Goal: Task Accomplishment & Management: Use online tool/utility

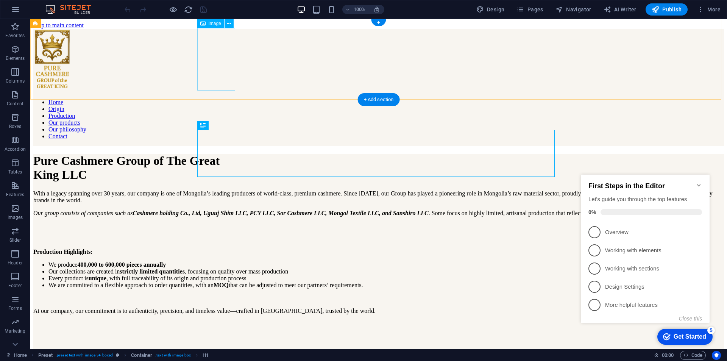
click at [222, 50] on figure at bounding box center [378, 61] width 690 height 64
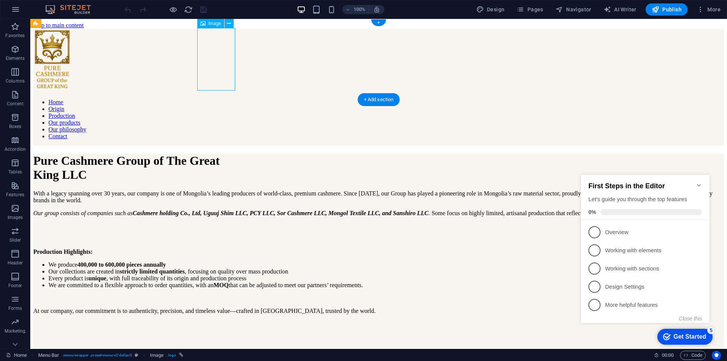
click at [222, 50] on figure at bounding box center [378, 61] width 690 height 64
select select "px"
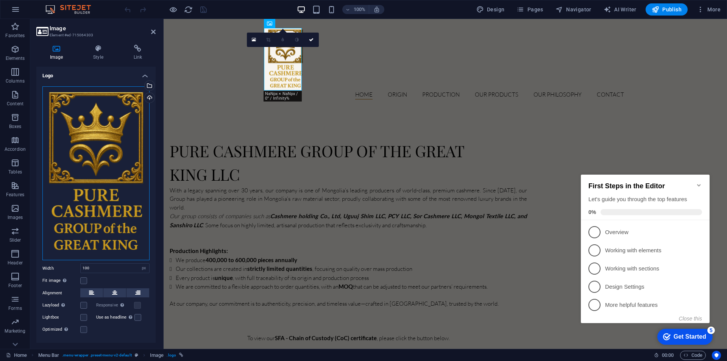
click at [70, 140] on div "Drag files here, click to choose files or select files from Files or our free s…" at bounding box center [95, 173] width 107 height 174
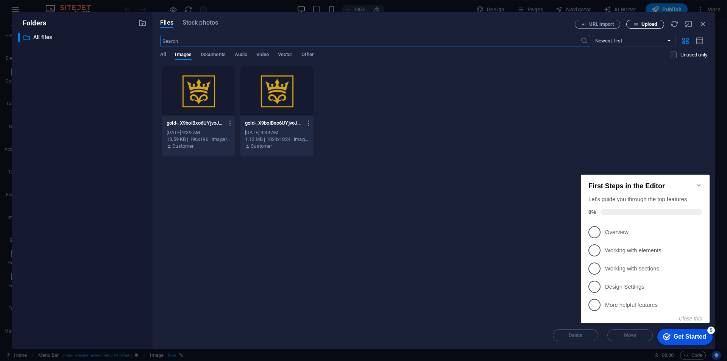
click at [643, 25] on span "Upload" at bounding box center [649, 24] width 16 height 5
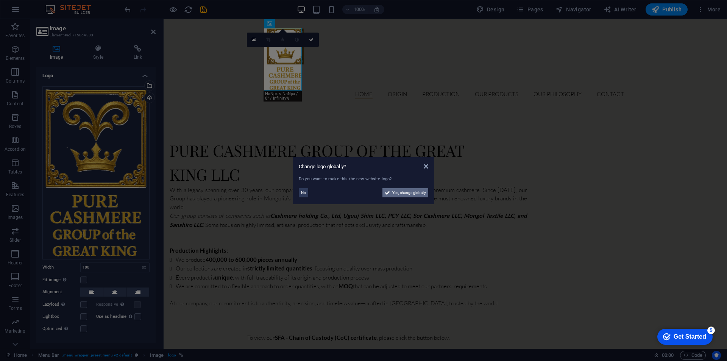
click at [407, 191] on span "Yes, change globally" at bounding box center [409, 192] width 34 height 9
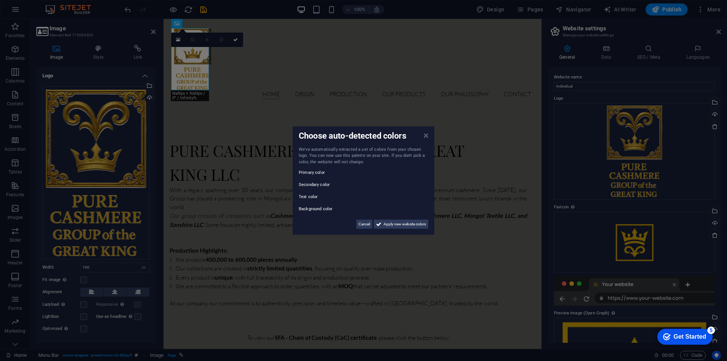
click at [425, 137] on icon at bounding box center [426, 135] width 5 height 6
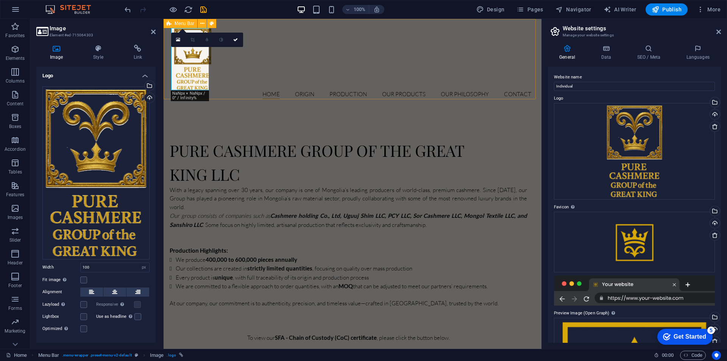
click at [280, 79] on div "Home Origin Production Our products Our philosophy Contact" at bounding box center [353, 63] width 378 height 89
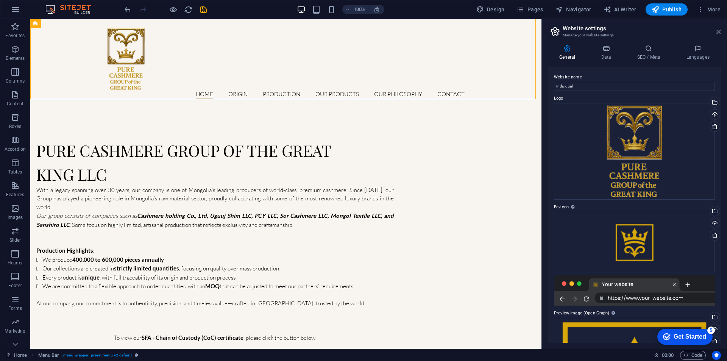
click at [717, 29] on icon at bounding box center [718, 32] width 5 height 6
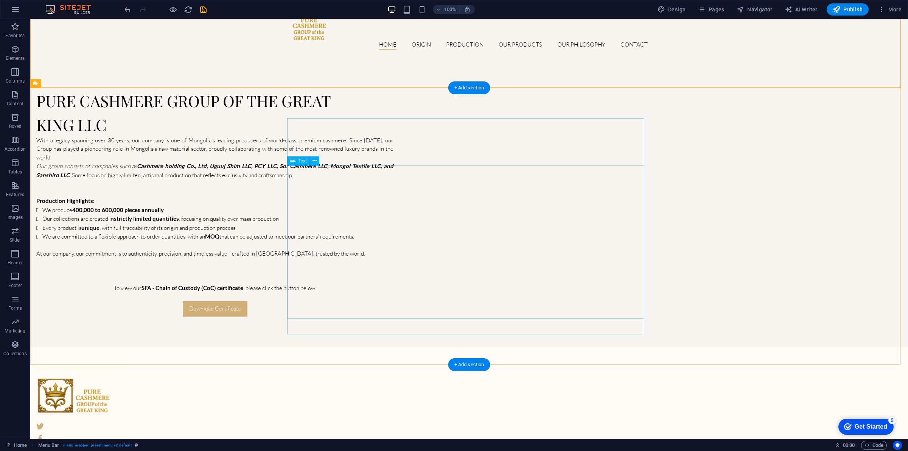
scroll to position [50, 0]
click at [315, 360] on figure at bounding box center [207, 394] width 342 height 36
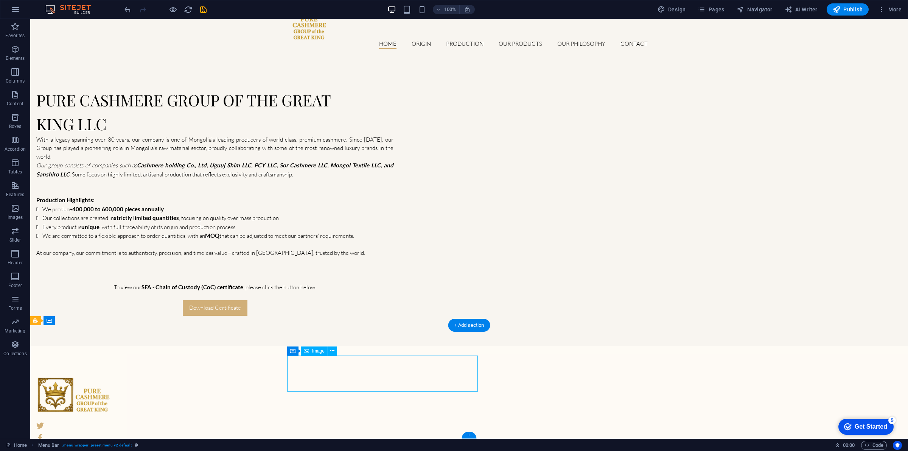
click at [315, 360] on figure at bounding box center [207, 394] width 342 height 36
select select "px"
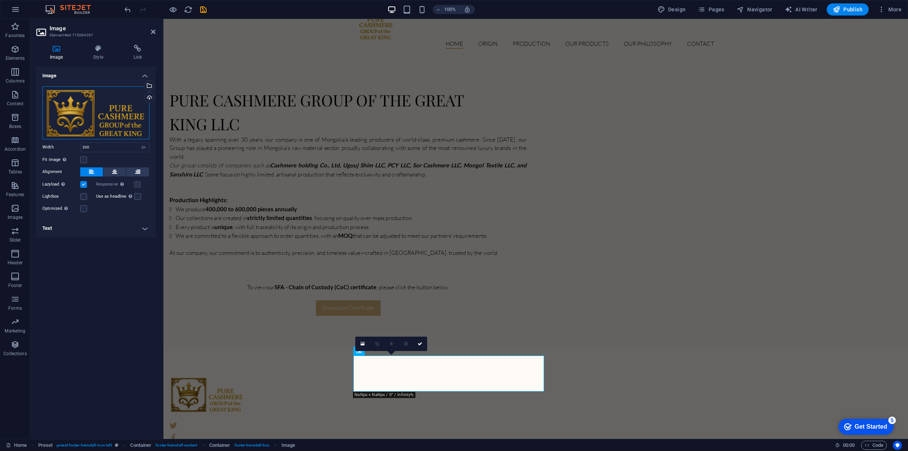
click at [108, 110] on div "Drag files here, click to choose files or select files from Files or our free s…" at bounding box center [95, 112] width 107 height 53
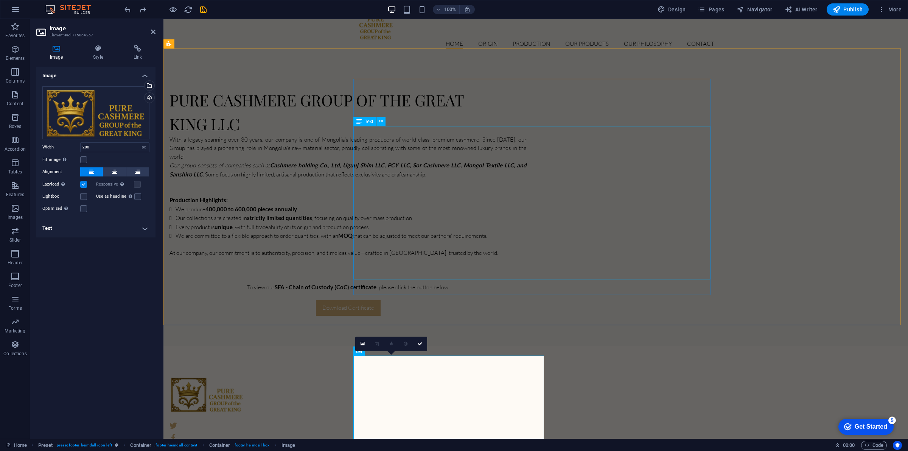
click at [296, 294] on div "Pure Cashmere Group of The Great King LLC With a legacy spanning over 30 years,…" at bounding box center [536, 202] width 745 height 288
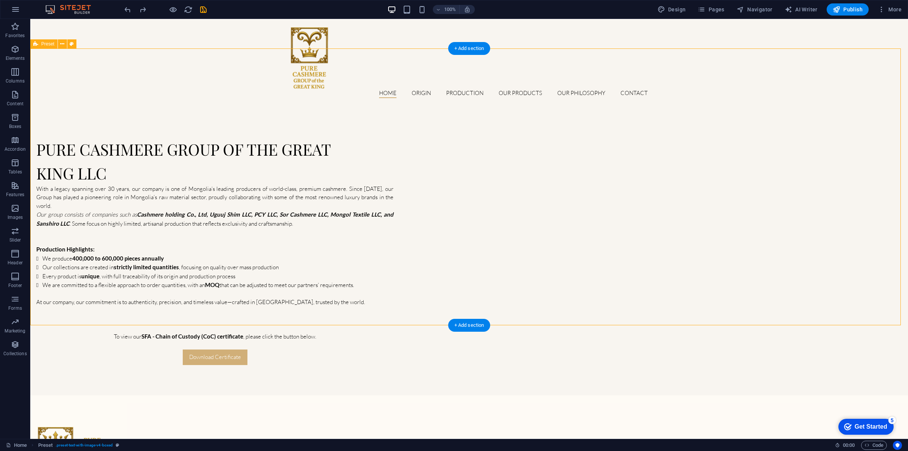
scroll to position [0, 0]
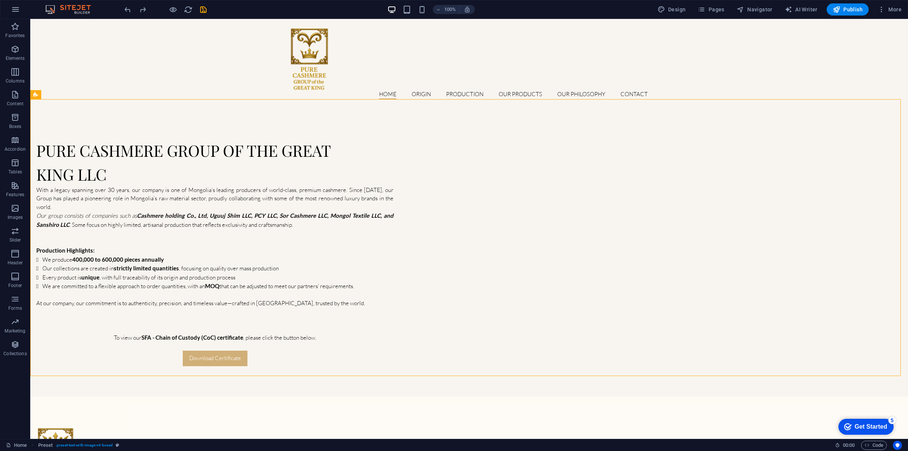
click at [312, 360] on figure at bounding box center [207, 445] width 342 height 36
select select "px"
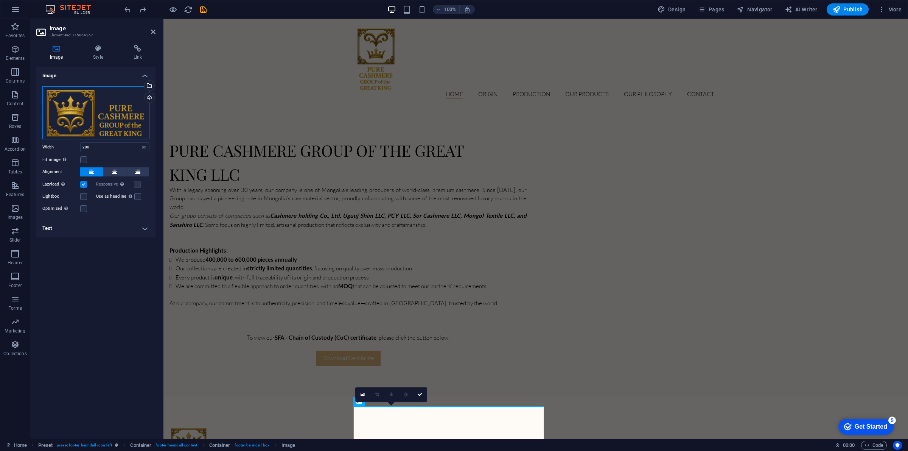
click at [71, 108] on div "Drag files here, click to choose files or select files from Files or our free s…" at bounding box center [95, 112] width 107 height 53
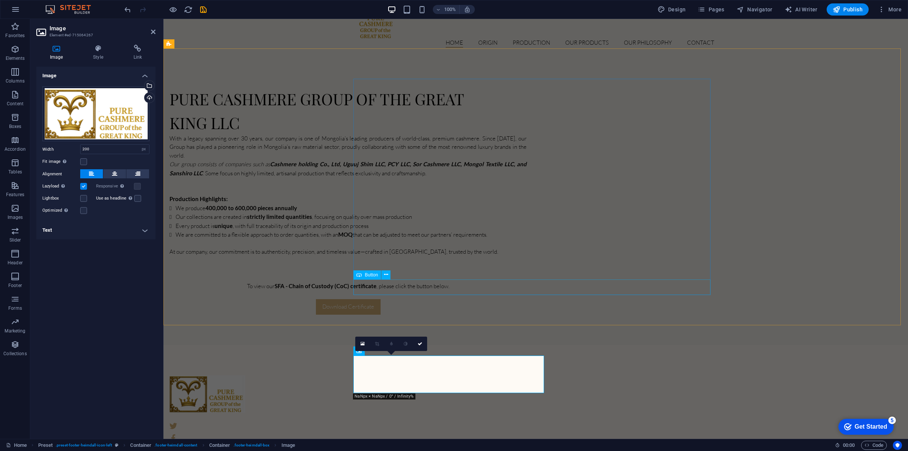
scroll to position [52, 0]
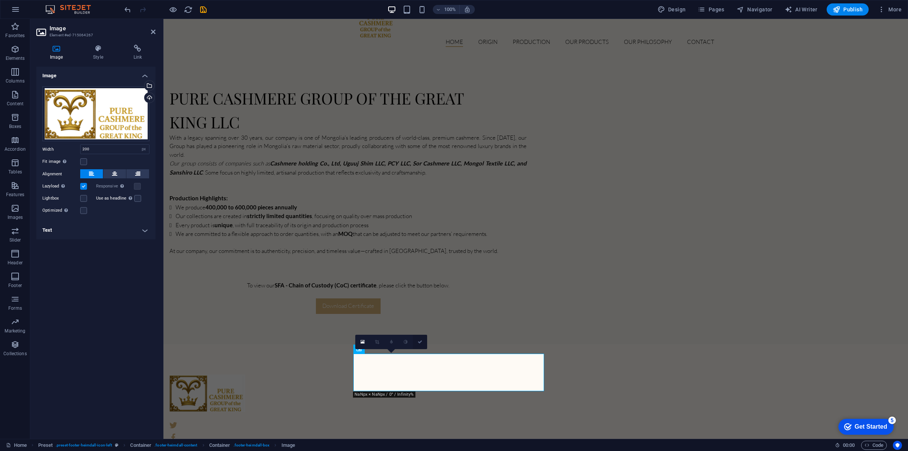
click at [418, 342] on icon at bounding box center [420, 342] width 5 height 5
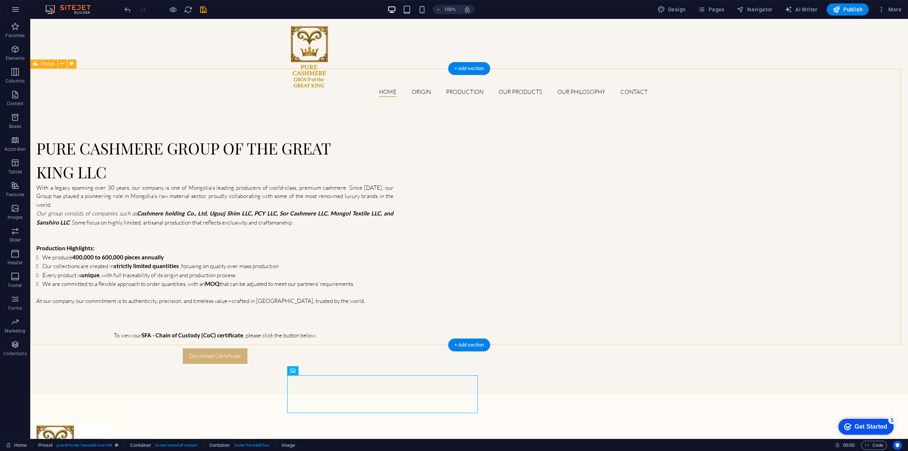
scroll to position [0, 0]
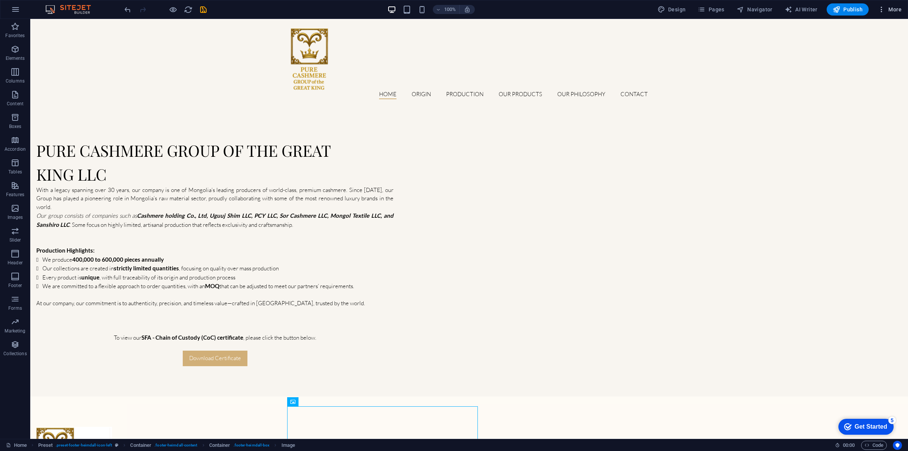
click at [726, 9] on span "More" at bounding box center [890, 10] width 24 height 8
click at [411, 90] on nav "Home Origin Production Our products Our philosophy Contact" at bounding box center [469, 94] width 357 height 9
click at [285, 93] on div "Home Origin Production Our products Our philosophy Contact" at bounding box center [469, 63] width 878 height 89
click at [174, 10] on icon "button" at bounding box center [173, 9] width 9 height 9
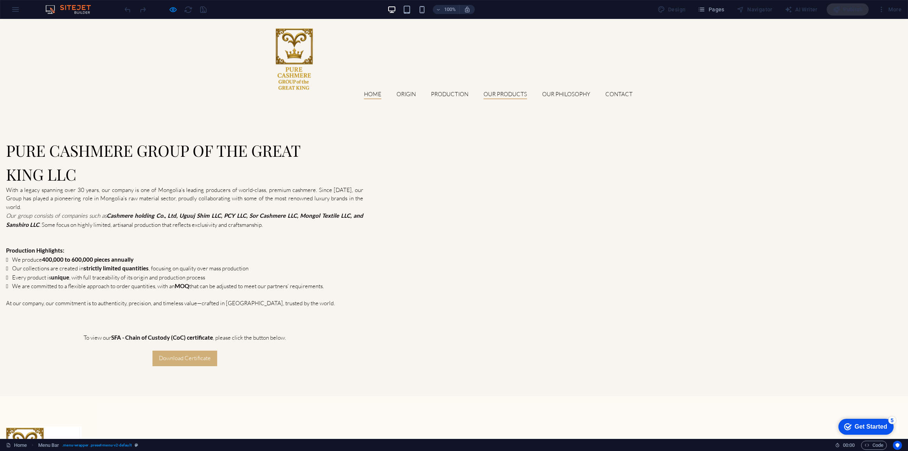
click at [502, 91] on link "Our products" at bounding box center [506, 95] width 44 height 8
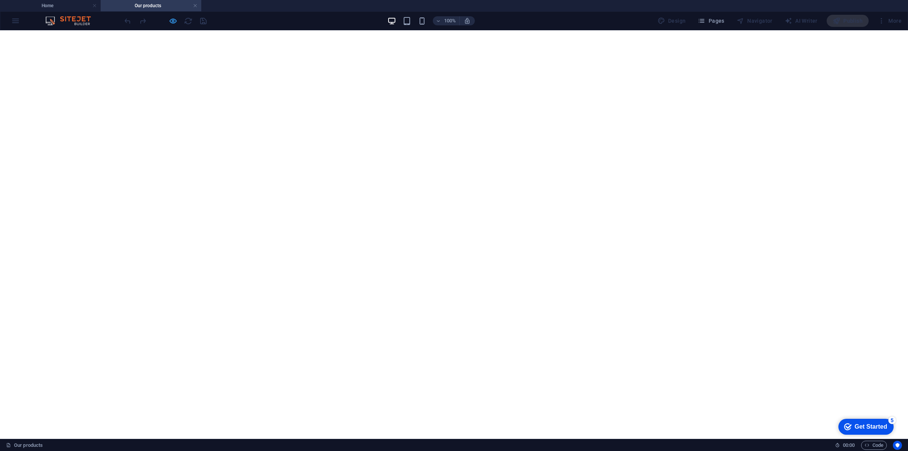
click at [177, 21] on div at bounding box center [165, 21] width 85 height 12
click at [175, 21] on icon "button" at bounding box center [173, 21] width 9 height 9
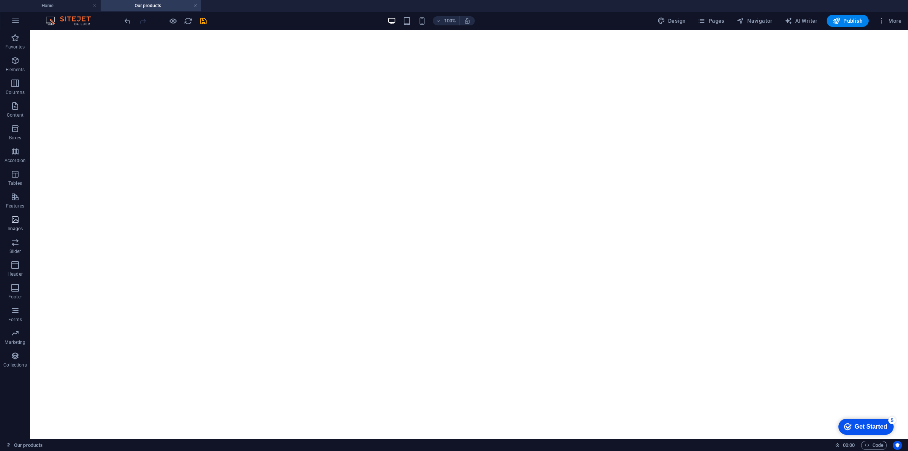
click at [15, 218] on icon "button" at bounding box center [15, 219] width 9 height 9
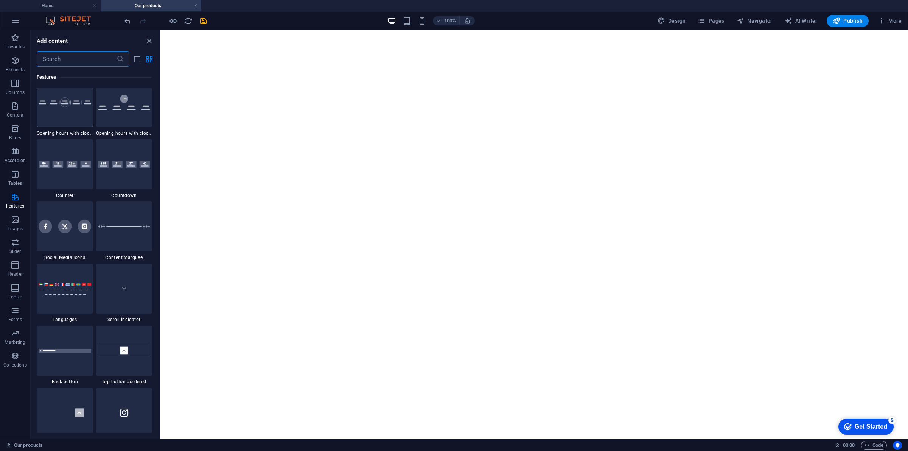
scroll to position [3317, 0]
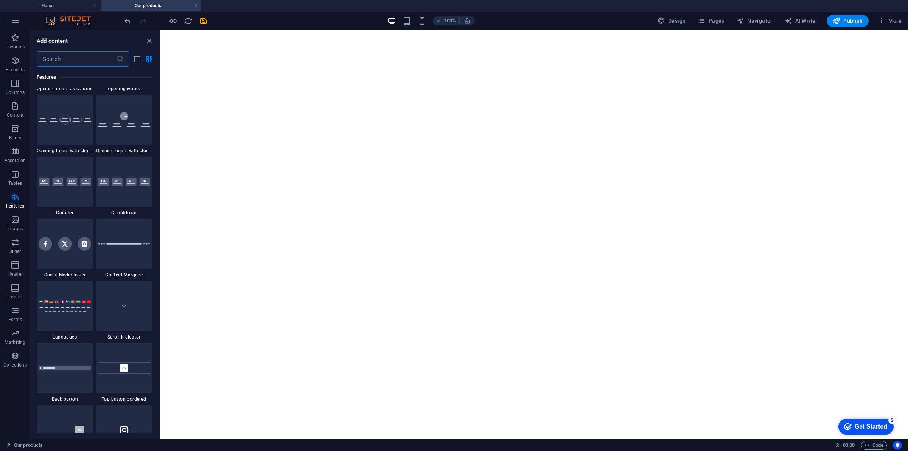
click at [74, 58] on input "text" at bounding box center [77, 58] width 80 height 15
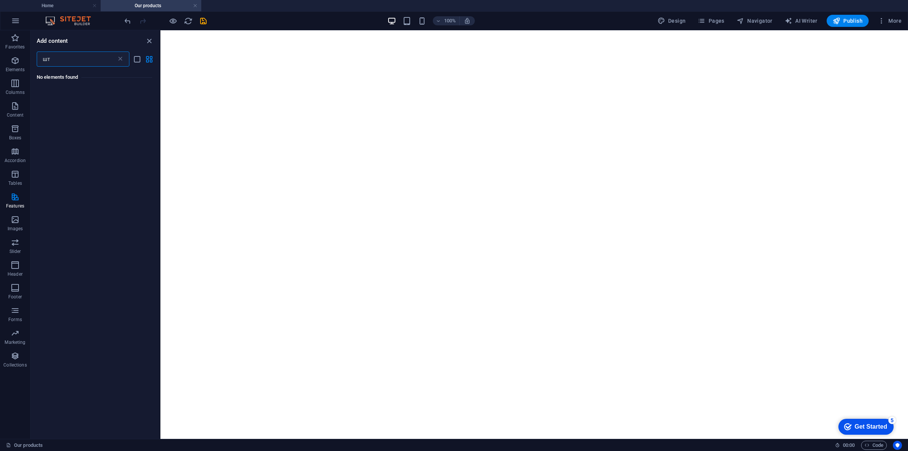
type input "ш"
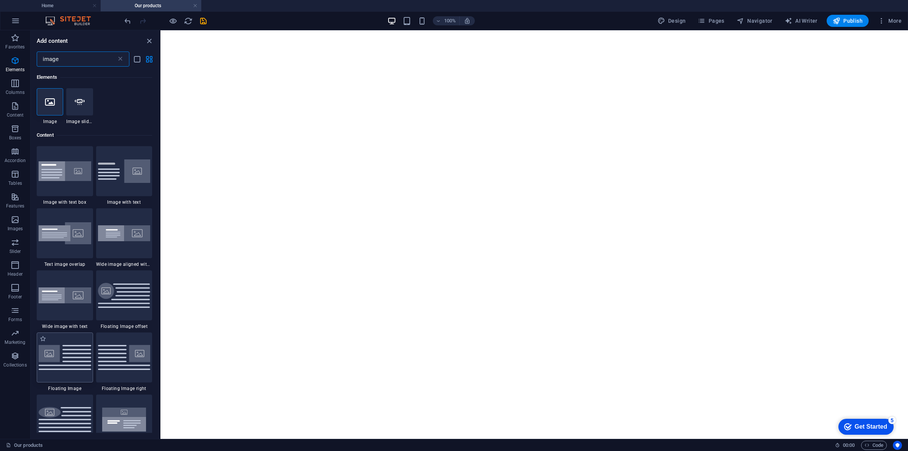
type input "image"
click at [64, 353] on img at bounding box center [65, 357] width 53 height 25
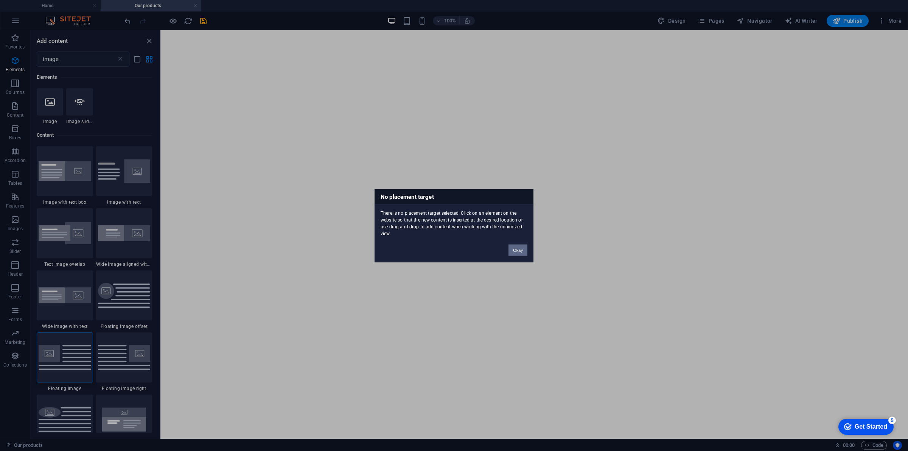
drag, startPoint x: 520, startPoint y: 247, endPoint x: 274, endPoint y: 242, distance: 245.7
click at [520, 247] on button "Okay" at bounding box center [518, 249] width 19 height 11
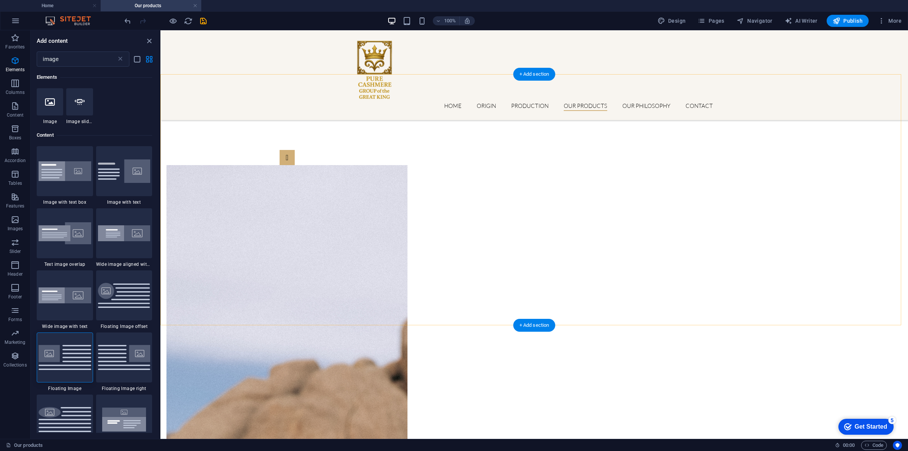
click at [523, 322] on div "+ Add section" at bounding box center [535, 325] width 42 height 13
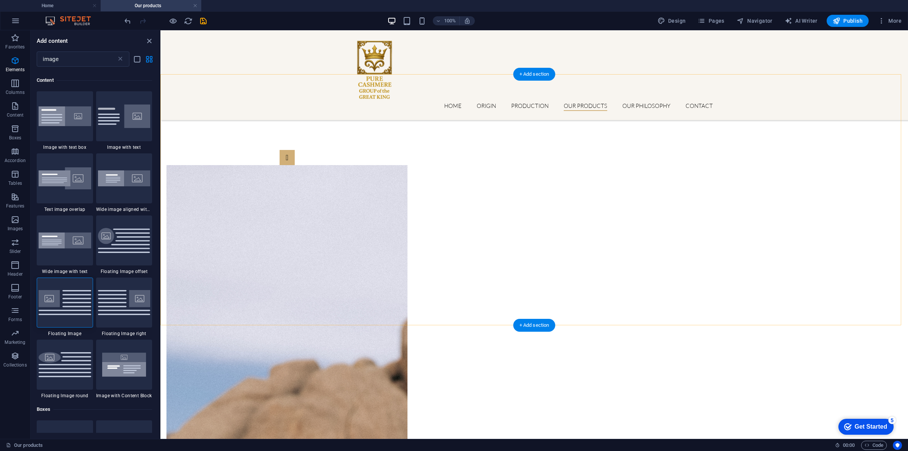
scroll to position [58, 0]
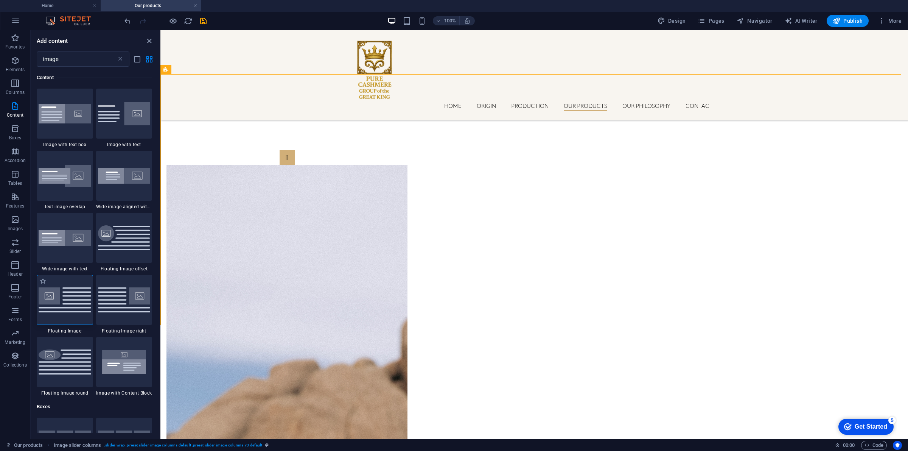
click at [71, 300] on img at bounding box center [65, 299] width 53 height 25
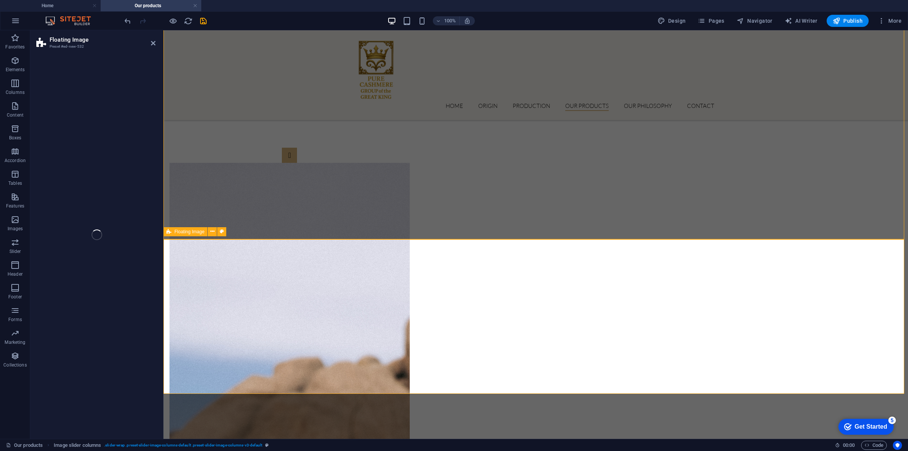
scroll to position [1115, 0]
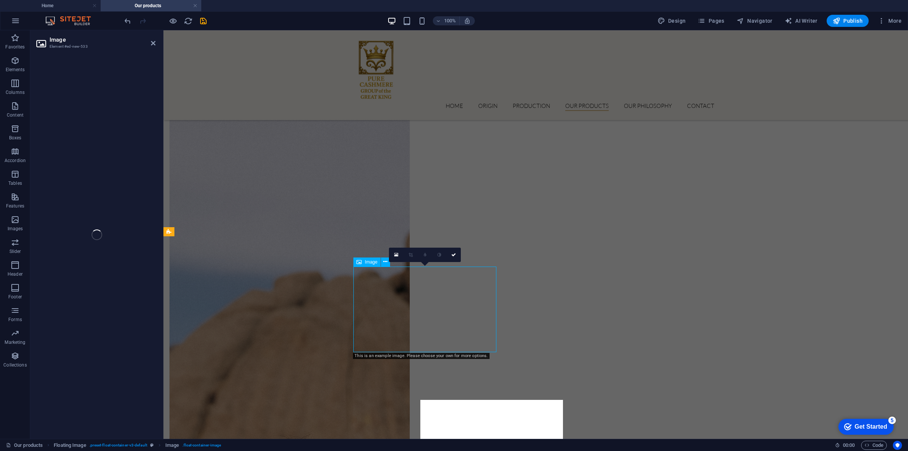
select select "%"
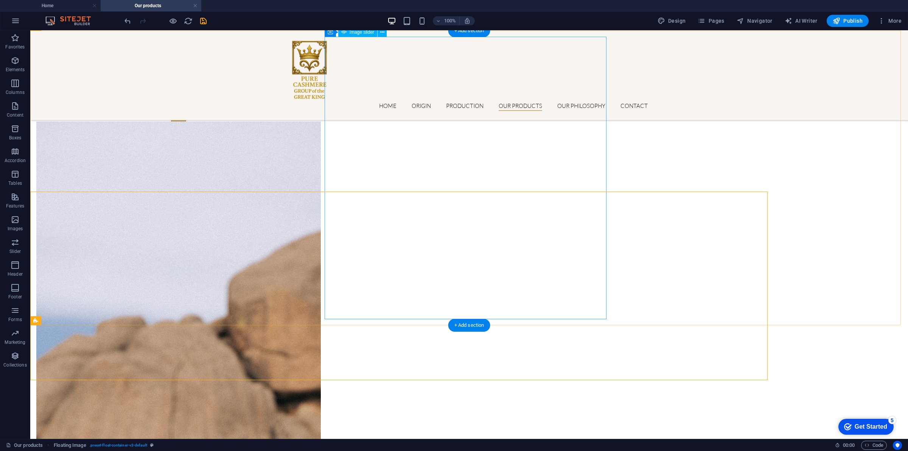
scroll to position [1254, 0]
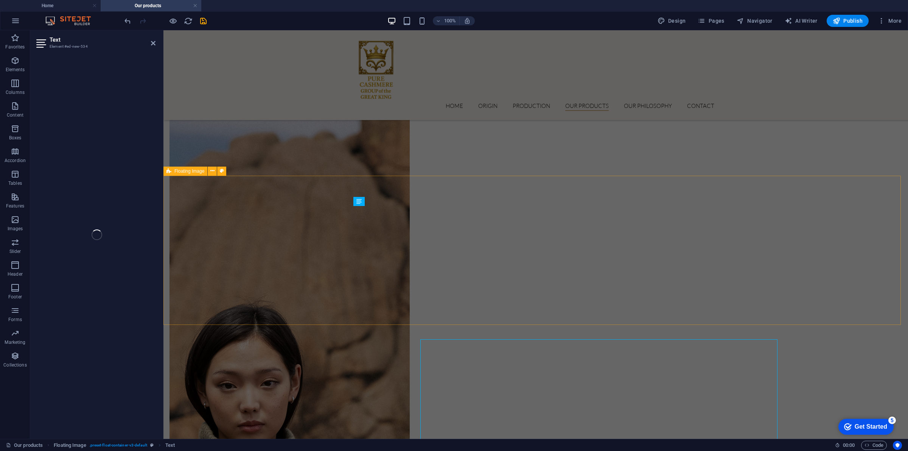
scroll to position [1175, 0]
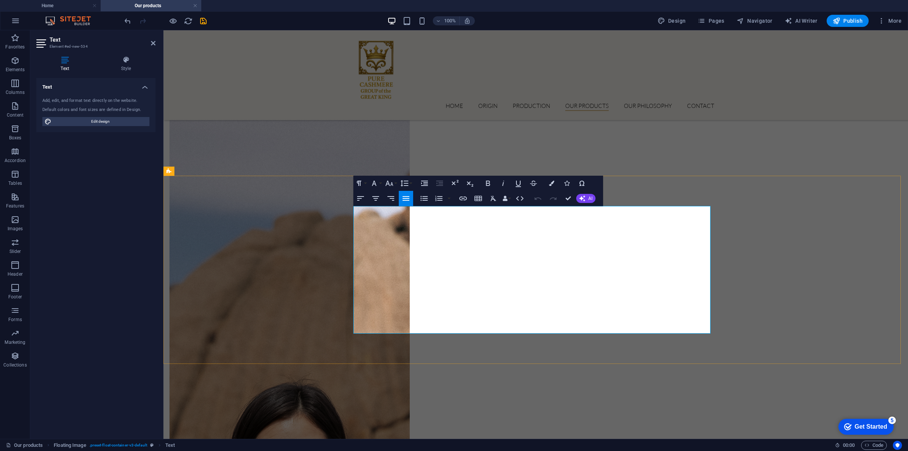
drag, startPoint x: 505, startPoint y: 209, endPoint x: 576, endPoint y: 321, distance: 133.3
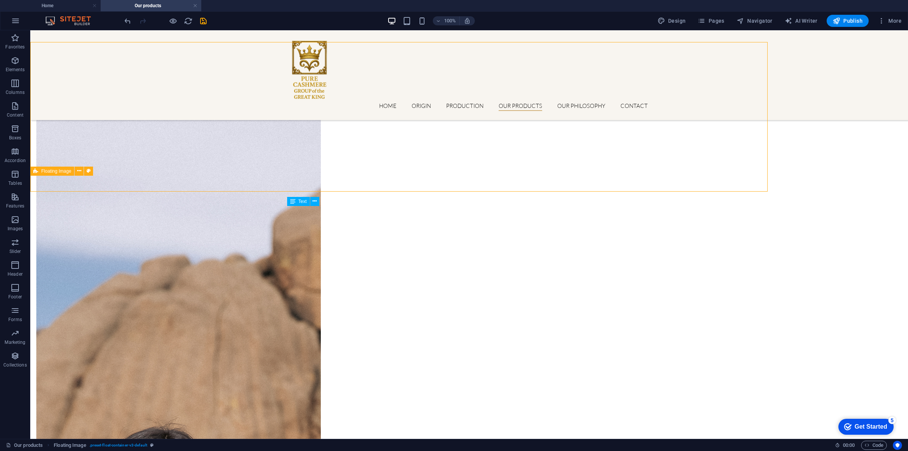
scroll to position [1309, 0]
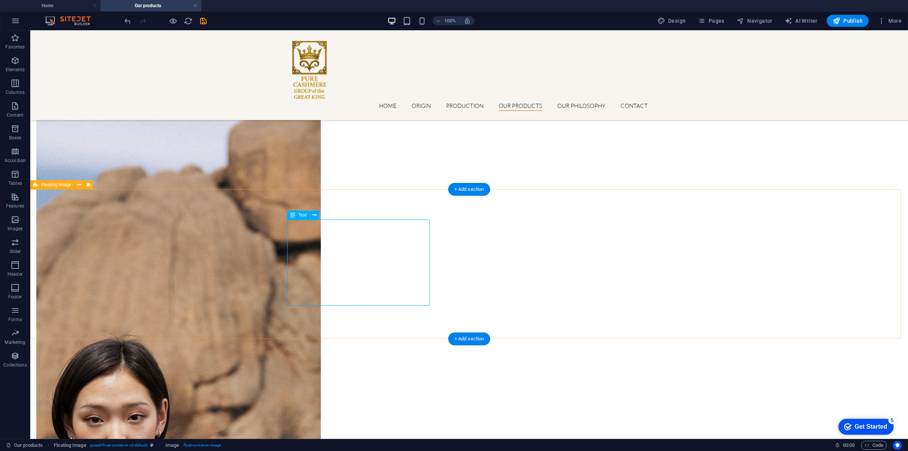
scroll to position [1261, 0]
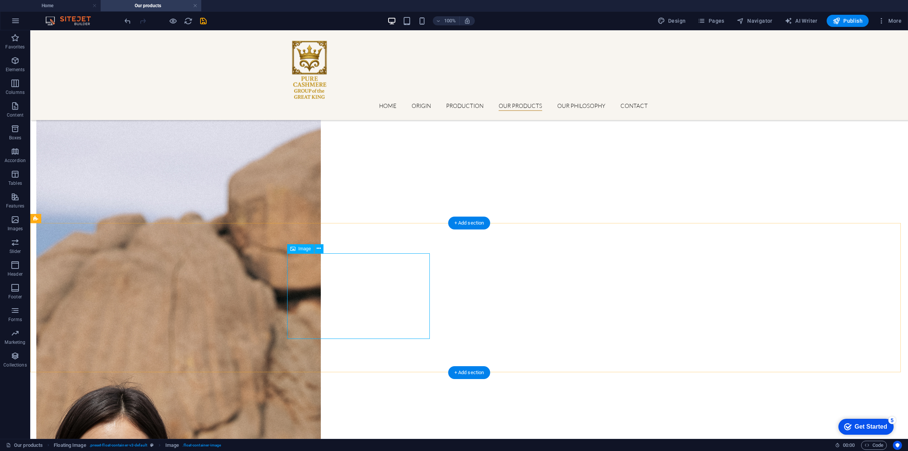
select select "%"
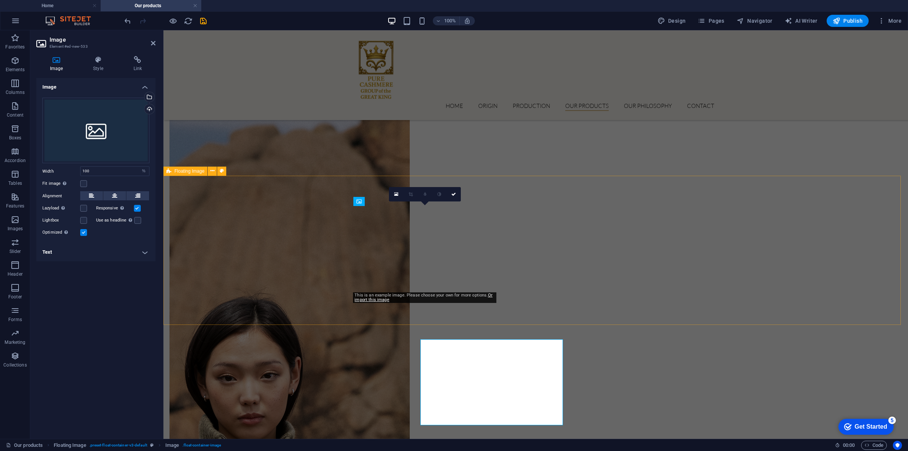
scroll to position [1175, 0]
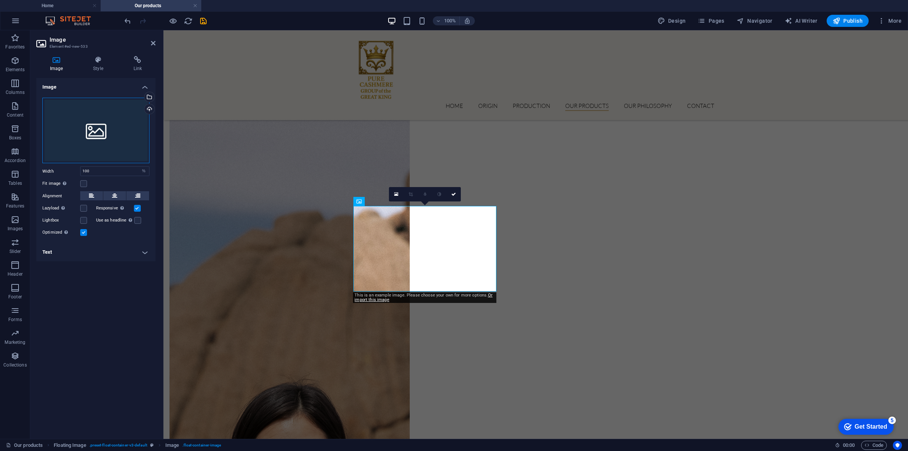
click at [79, 131] on div "Drag files here, click to choose files or select files from Files or our free s…" at bounding box center [95, 131] width 107 height 66
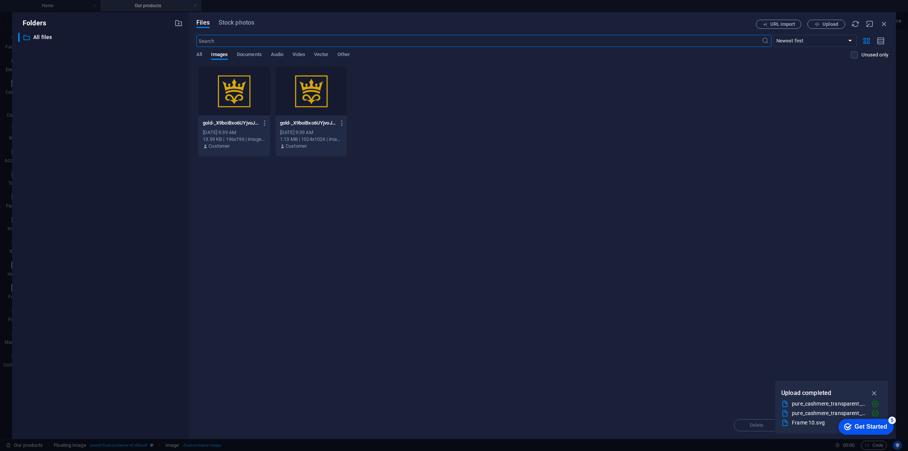
scroll to position [990, 0]
click at [726, 25] on span "Upload" at bounding box center [831, 24] width 16 height 5
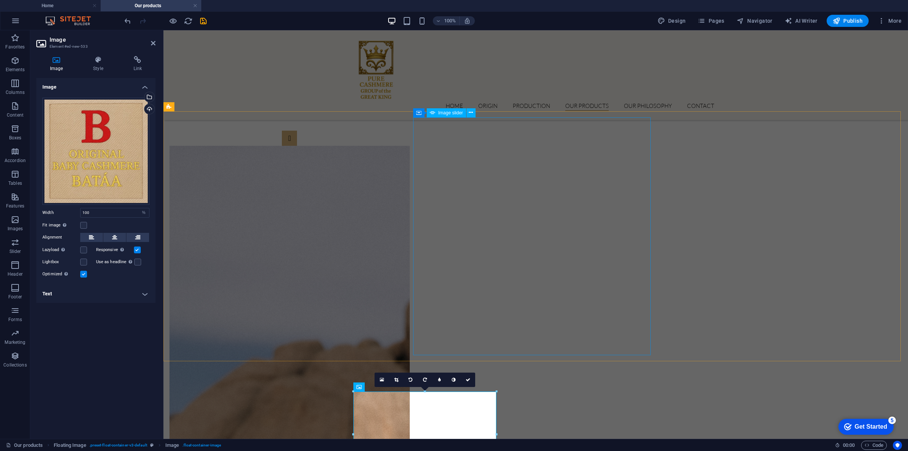
scroll to position [1084, 0]
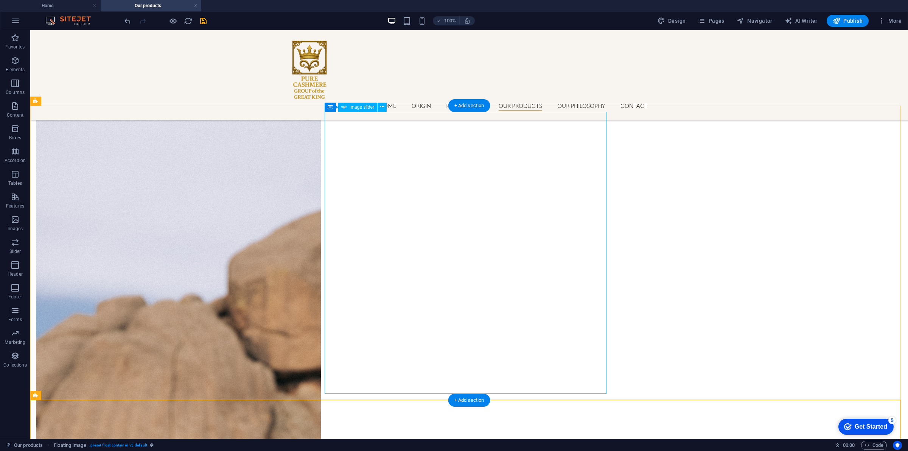
scroll to position [1274, 0]
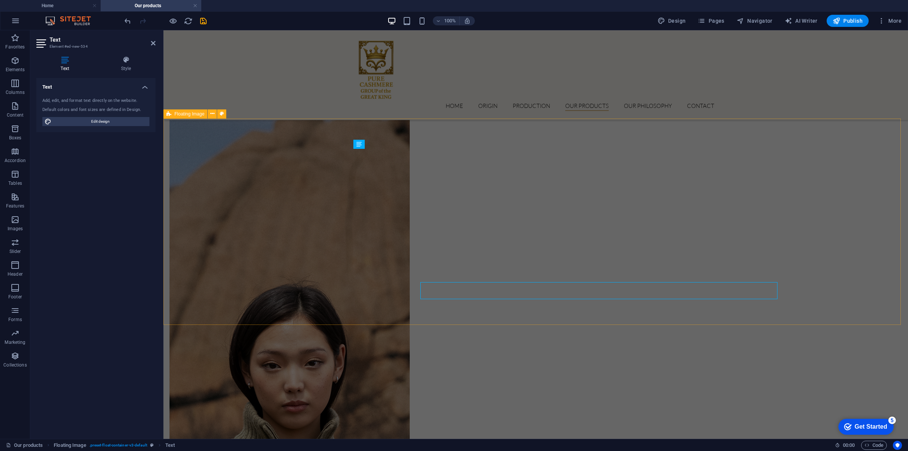
scroll to position [1232, 0]
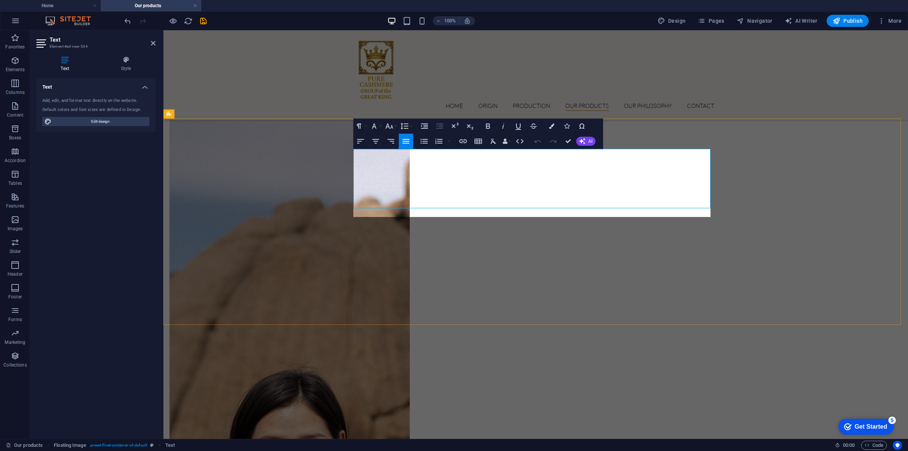
scroll to position [1366, 0]
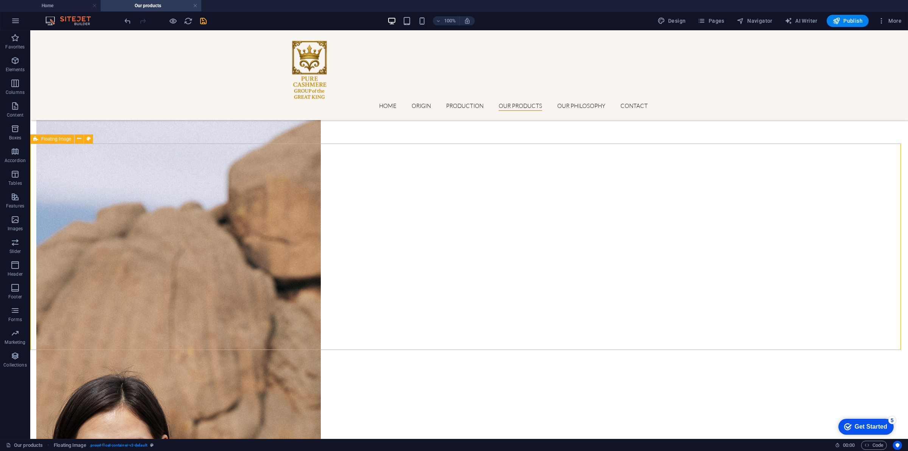
scroll to position [1271, 0]
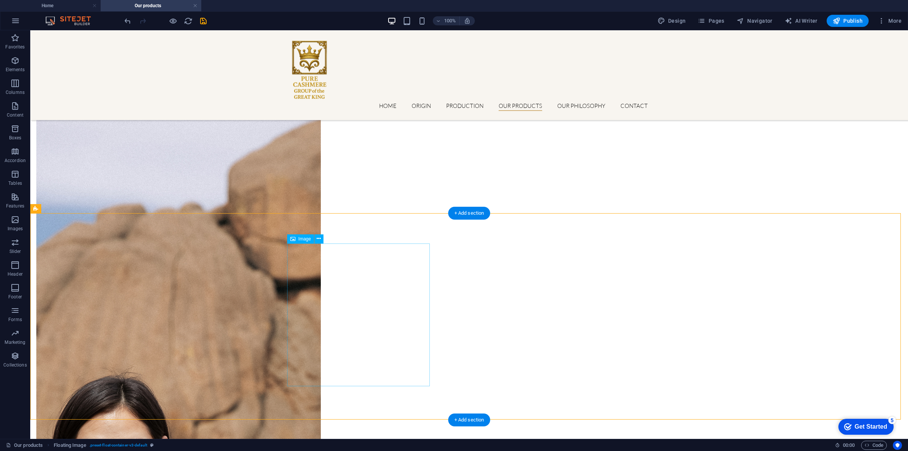
select select "%"
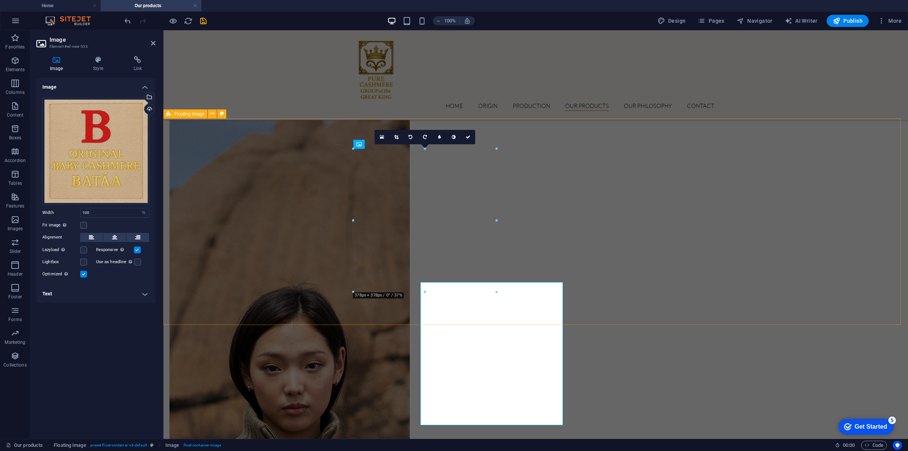
scroll to position [1232, 0]
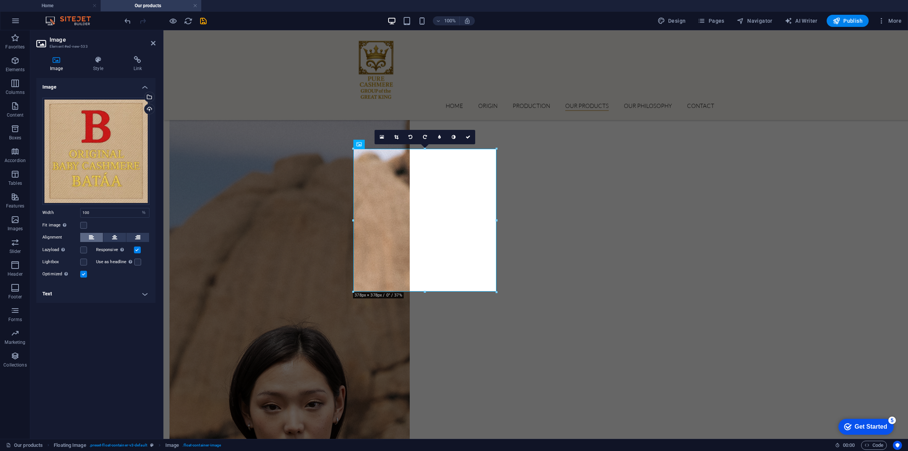
click at [92, 237] on icon at bounding box center [91, 237] width 5 height 9
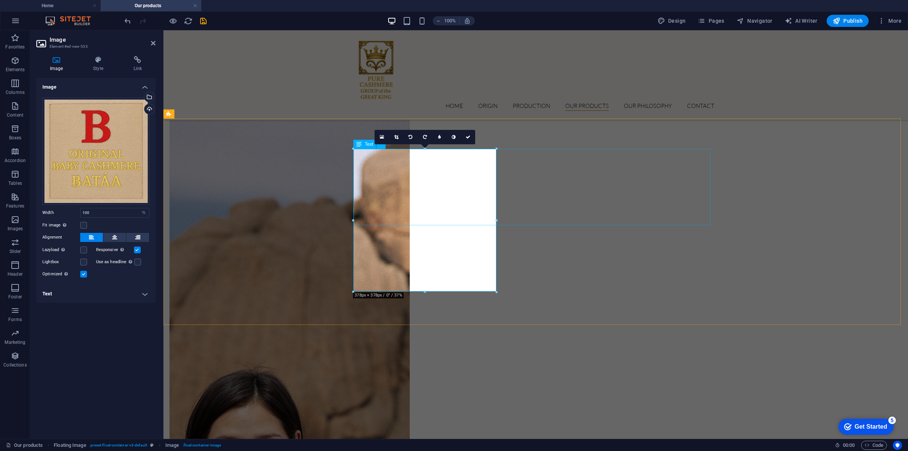
select select "%"
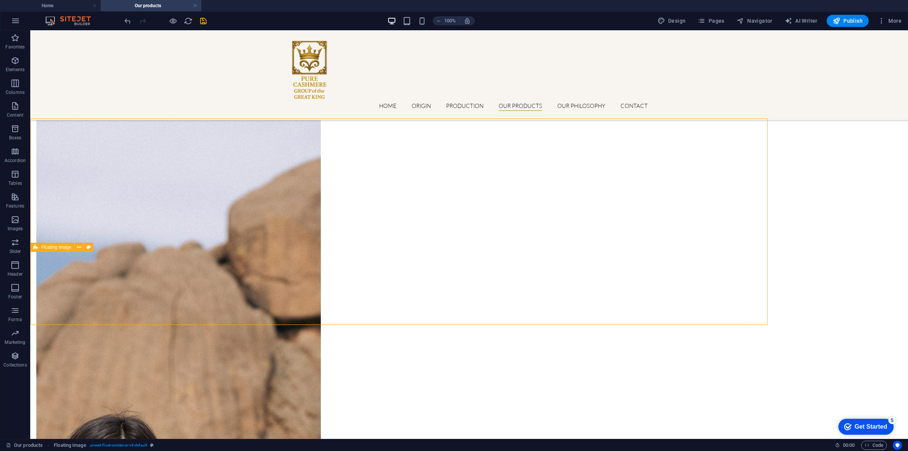
select select "%"
select select "rem"
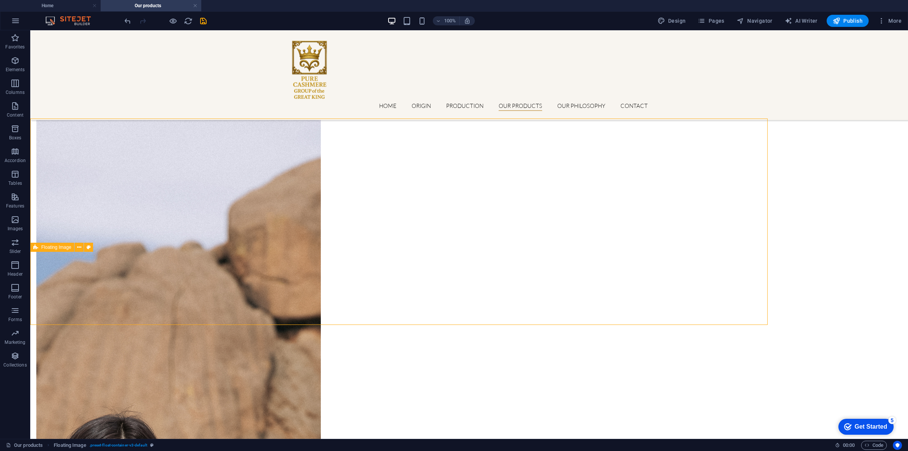
select select "rem"
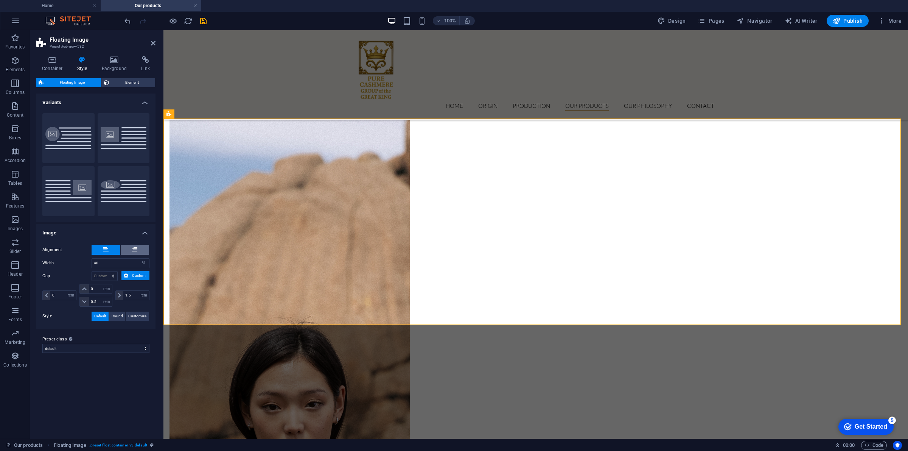
click at [135, 247] on icon at bounding box center [134, 249] width 5 height 9
click at [114, 250] on button at bounding box center [106, 250] width 29 height 10
click at [107, 261] on input "40" at bounding box center [120, 263] width 57 height 9
type input "4"
type input "1"
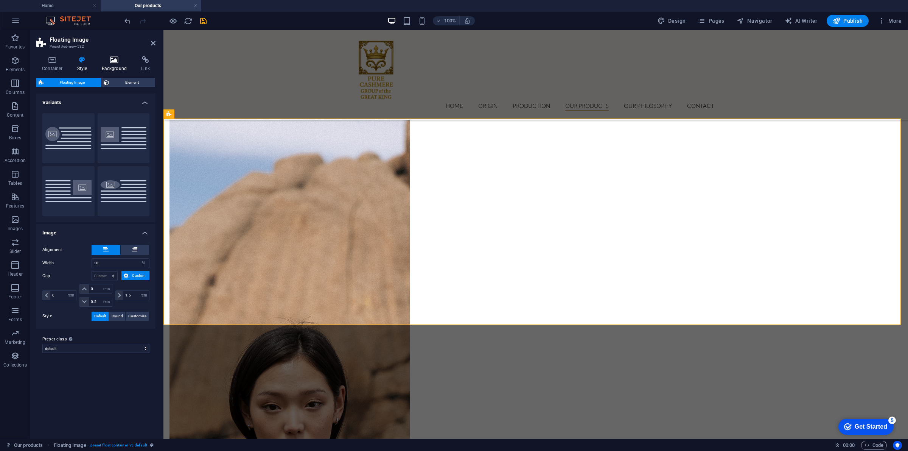
click at [118, 62] on icon at bounding box center [114, 60] width 37 height 8
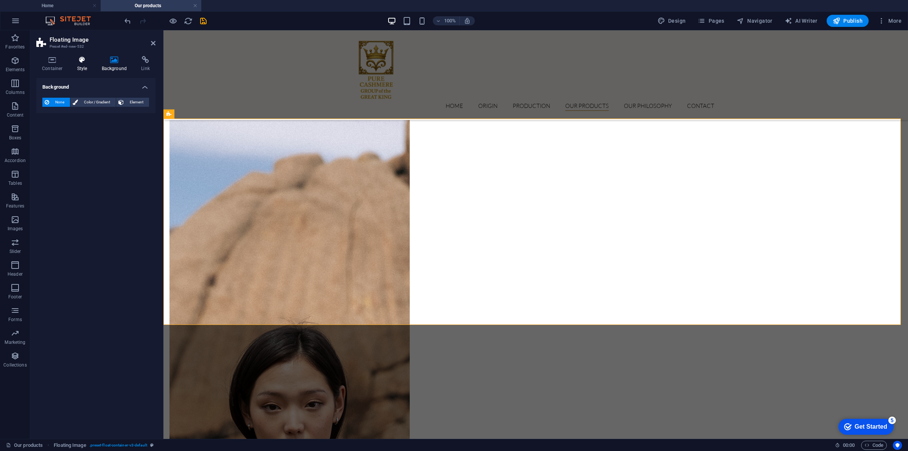
click at [77, 63] on icon at bounding box center [83, 60] width 22 height 8
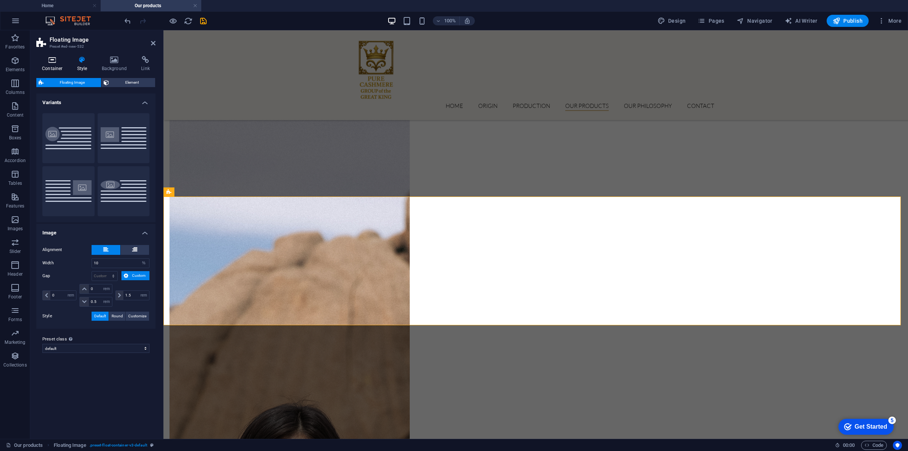
click at [55, 64] on h4 "Container" at bounding box center [53, 64] width 35 height 16
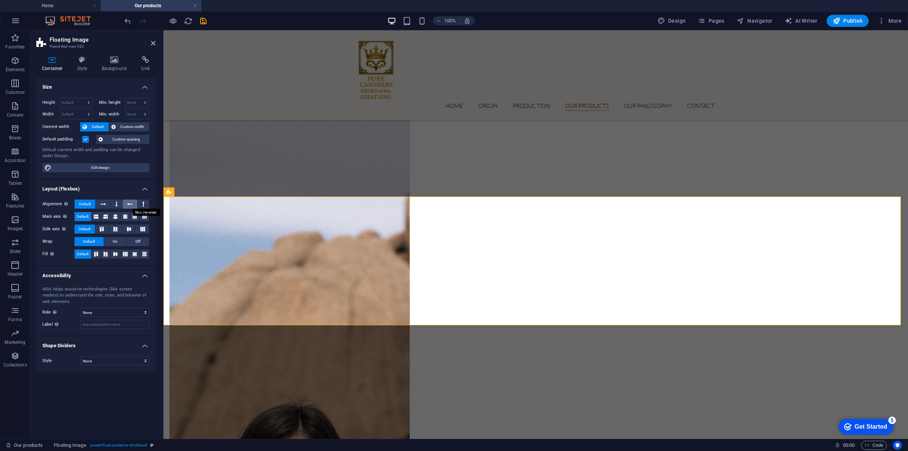
click at [129, 203] on icon at bounding box center [129, 203] width 5 height 9
click at [86, 61] on icon at bounding box center [83, 60] width 22 height 8
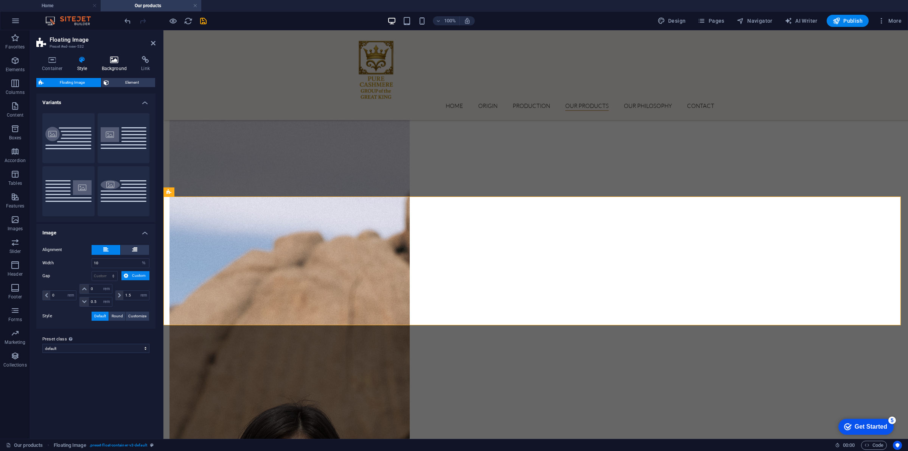
click at [101, 65] on h4 "Background" at bounding box center [116, 64] width 40 height 16
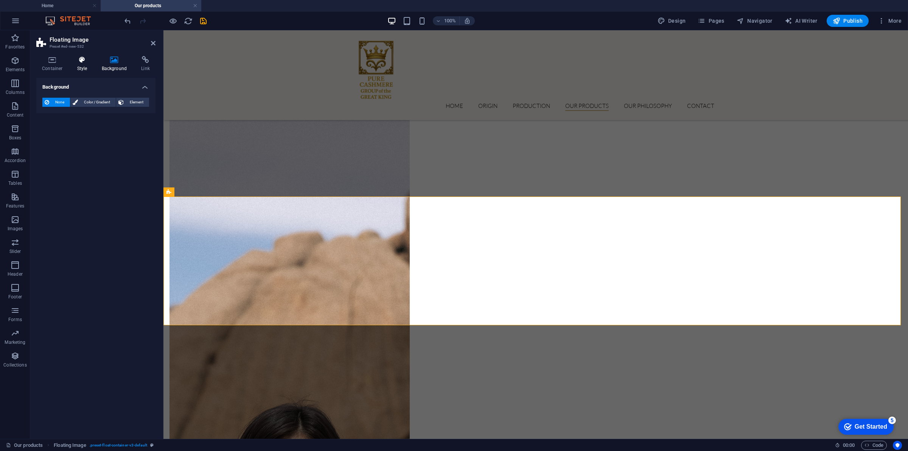
click at [84, 65] on h4 "Style" at bounding box center [84, 64] width 25 height 16
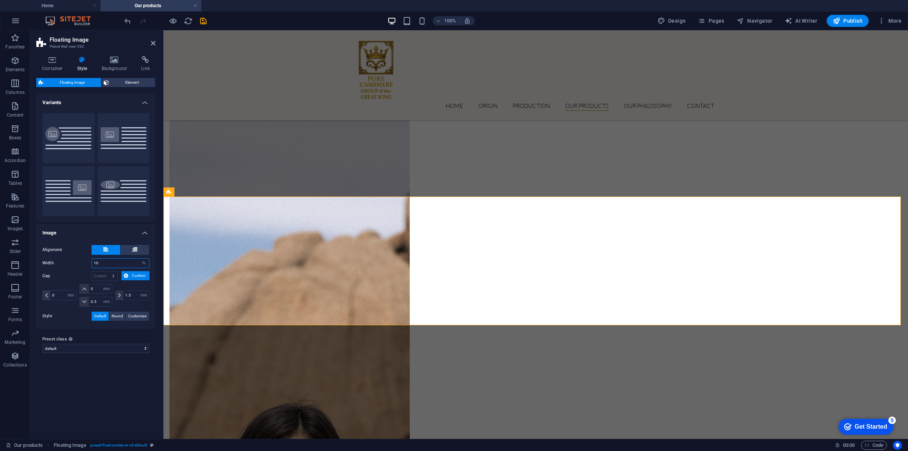
click at [106, 266] on input "10" at bounding box center [120, 263] width 57 height 9
type input "1"
type input "30"
click at [50, 63] on icon at bounding box center [52, 60] width 32 height 8
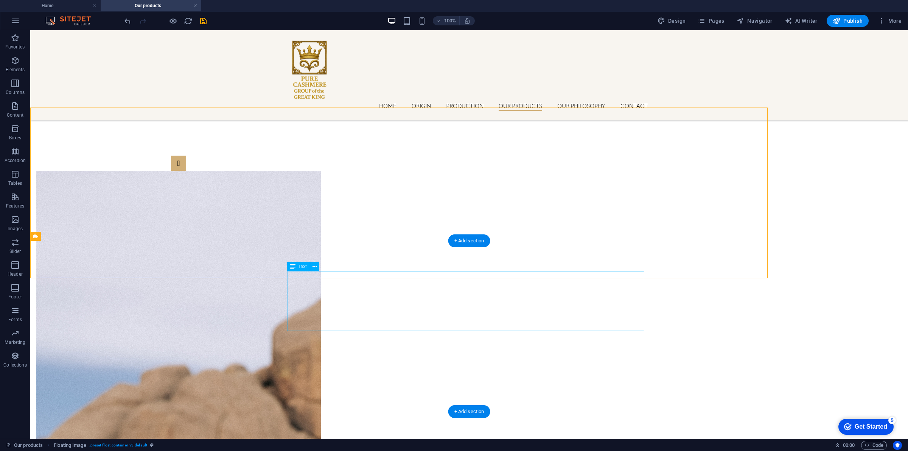
scroll to position [1243, 0]
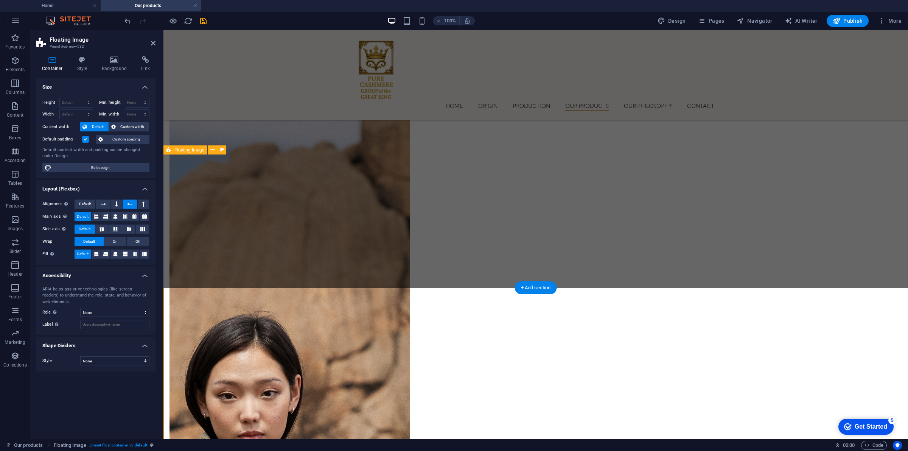
scroll to position [1196, 0]
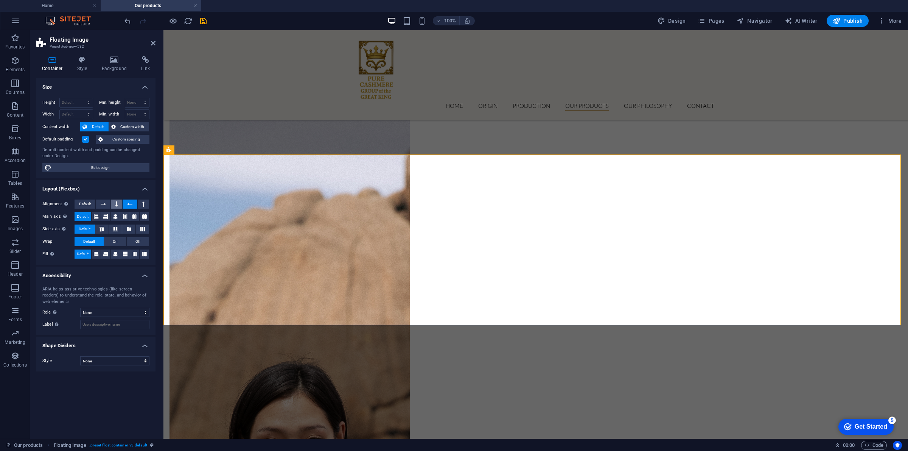
click at [116, 205] on icon at bounding box center [116, 203] width 2 height 9
click at [127, 205] on icon at bounding box center [129, 203] width 5 height 9
click at [90, 67] on h4 "Style" at bounding box center [84, 64] width 25 height 16
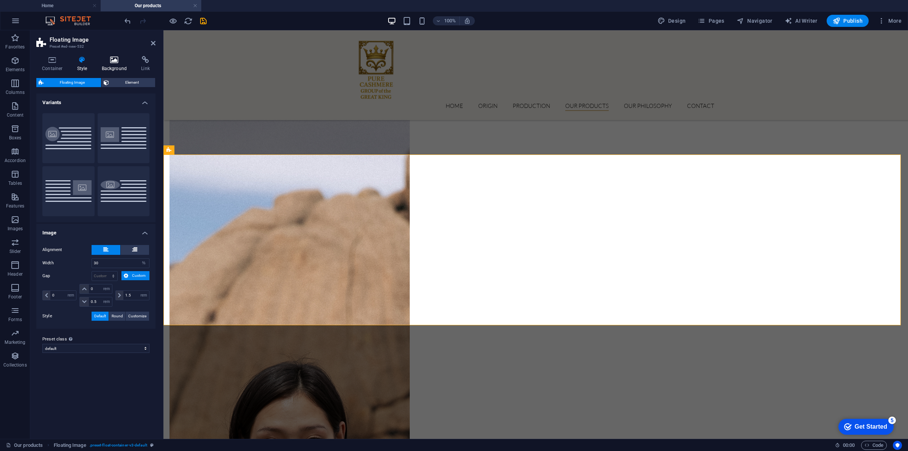
click at [115, 64] on h4 "Background" at bounding box center [116, 64] width 40 height 16
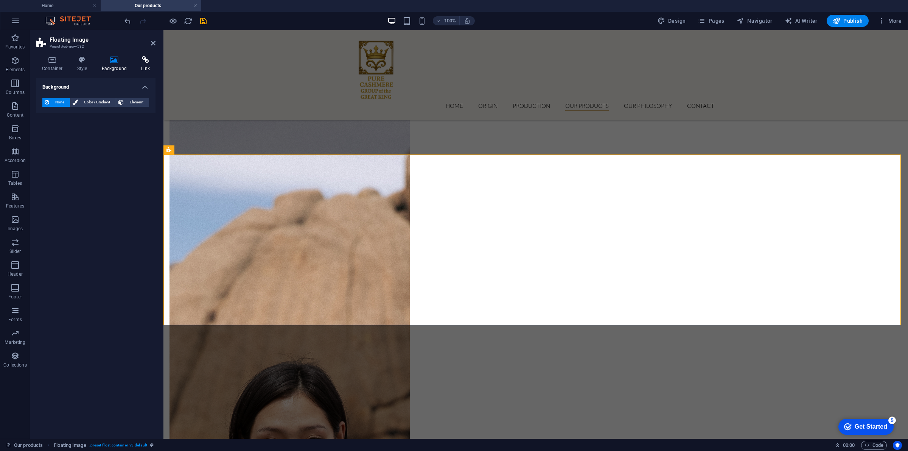
click at [147, 63] on icon at bounding box center [146, 60] width 20 height 8
click at [111, 63] on icon at bounding box center [114, 60] width 37 height 8
click at [86, 63] on icon at bounding box center [83, 60] width 22 height 8
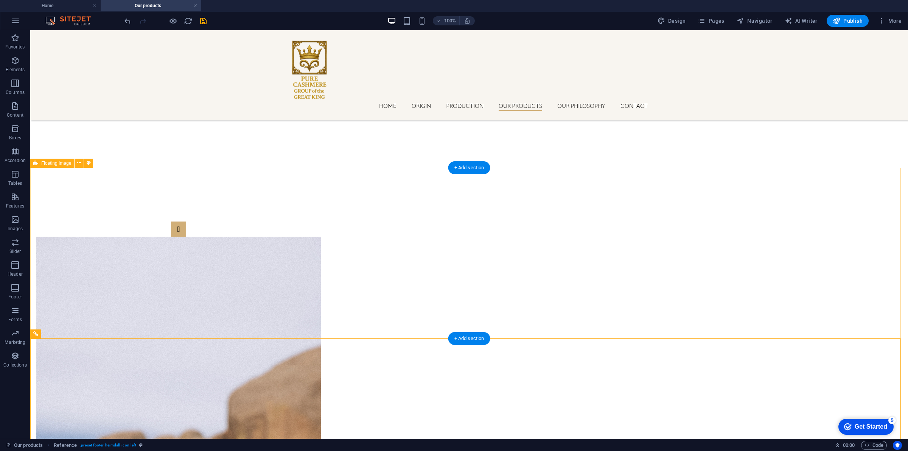
scroll to position [857, 0]
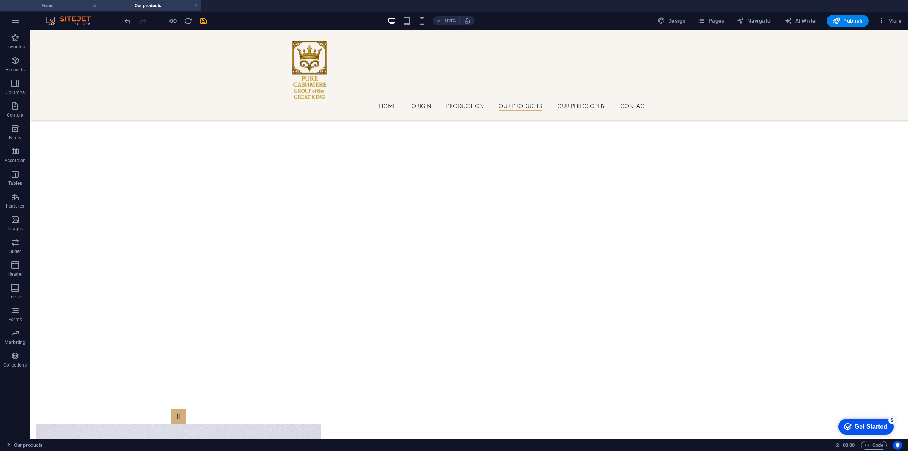
click at [69, 4] on h4 "Home" at bounding box center [50, 6] width 101 height 8
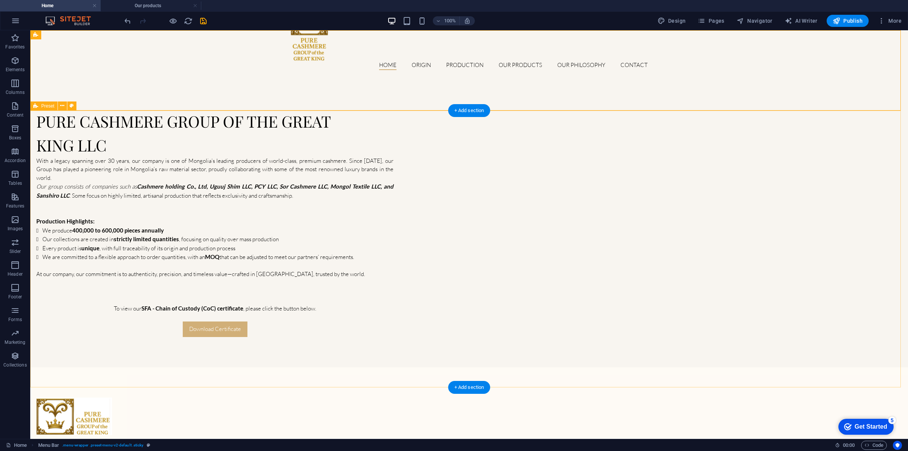
scroll to position [64, 0]
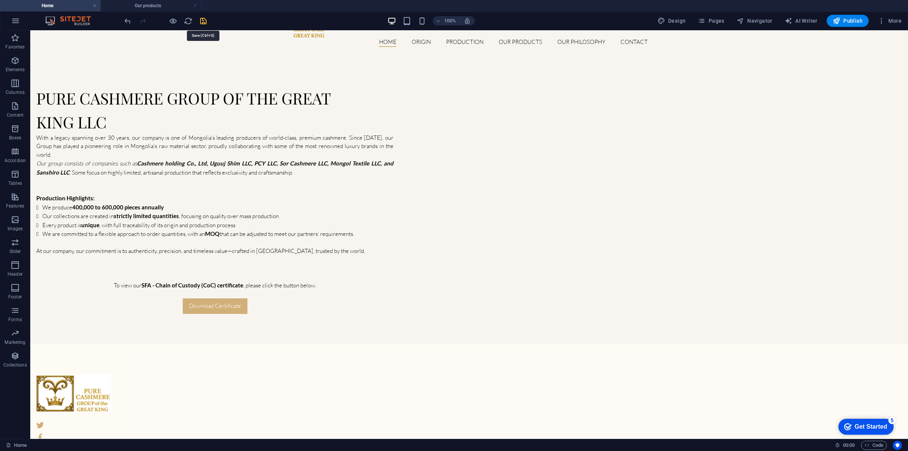
click at [206, 21] on icon "save" at bounding box center [203, 21] width 9 height 9
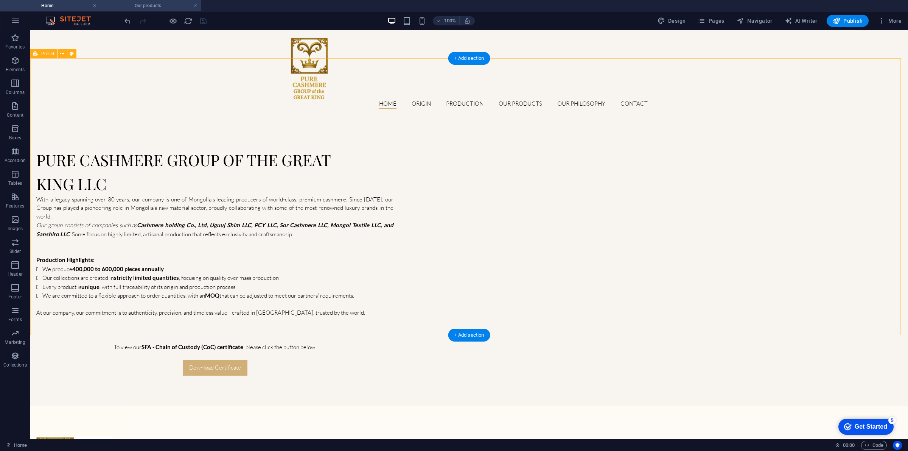
scroll to position [0, 0]
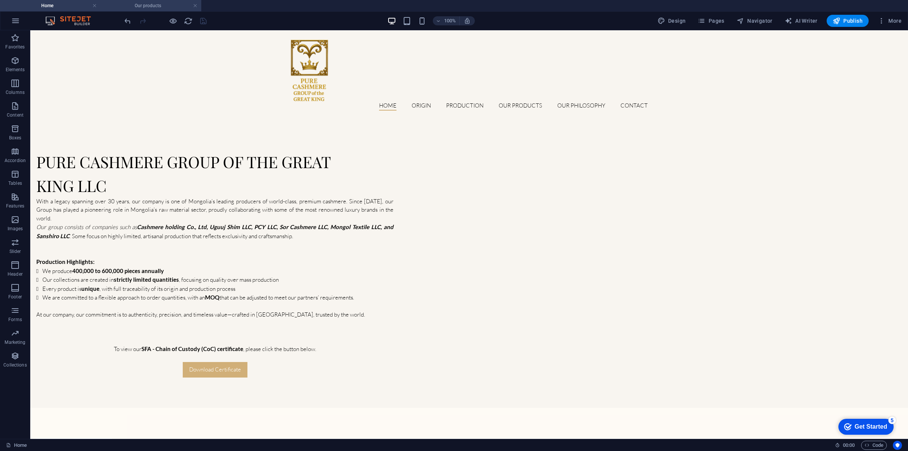
click at [153, 6] on h4 "Our products" at bounding box center [151, 6] width 101 height 8
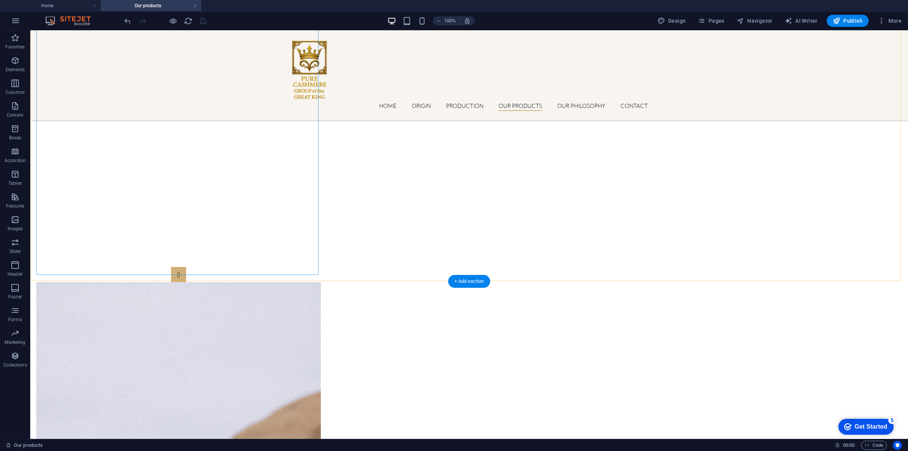
scroll to position [1188, 0]
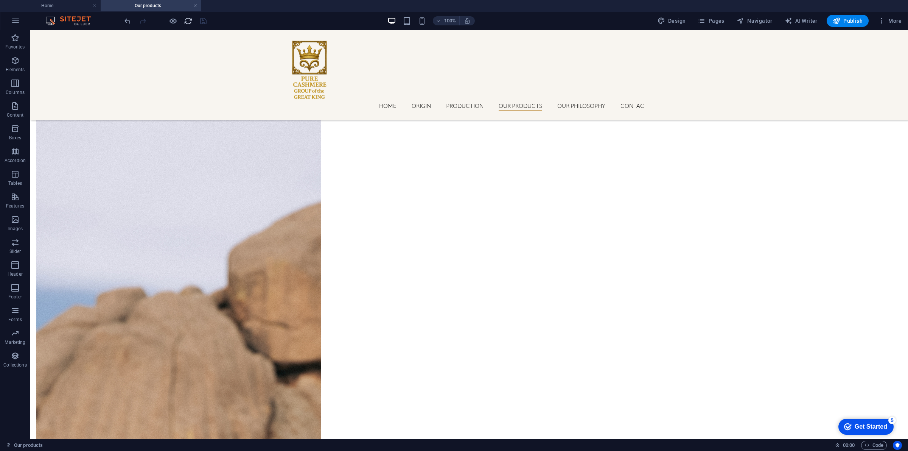
click at [192, 18] on icon "reload" at bounding box center [188, 21] width 9 height 9
click at [189, 21] on icon "reload" at bounding box center [188, 21] width 9 height 9
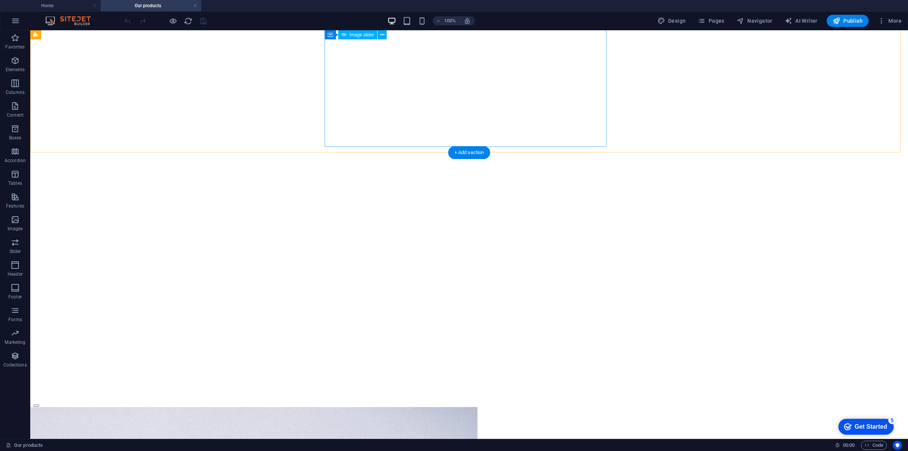
scroll to position [1284, 0]
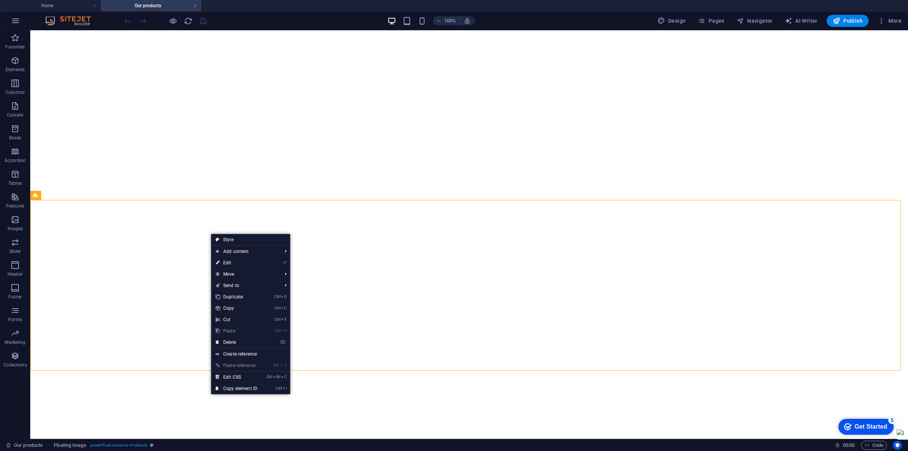
click at [249, 342] on link "⌦ Delete" at bounding box center [236, 341] width 51 height 11
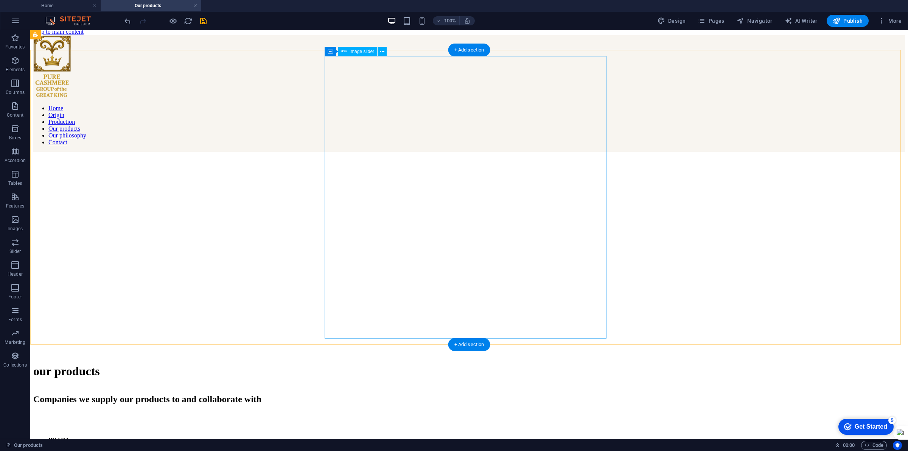
scroll to position [0, 0]
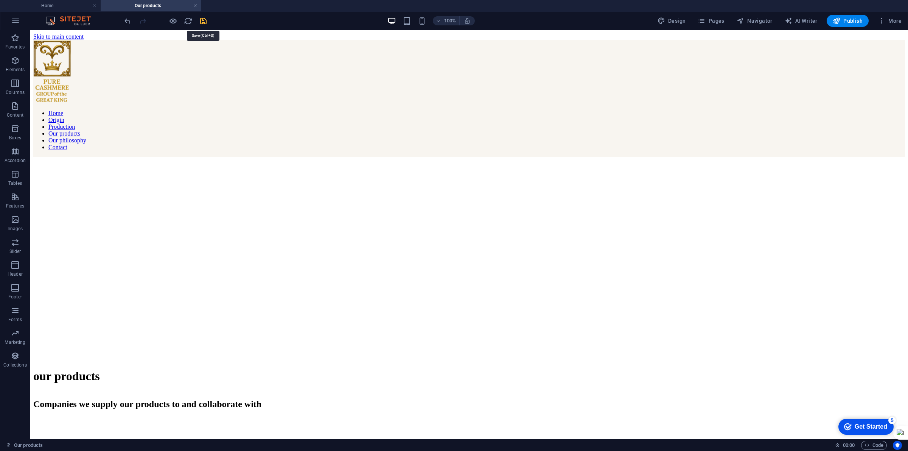
click at [203, 19] on icon "save" at bounding box center [203, 21] width 9 height 9
click at [726, 21] on icon "button" at bounding box center [837, 21] width 8 height 8
